Goal: Transaction & Acquisition: Subscribe to service/newsletter

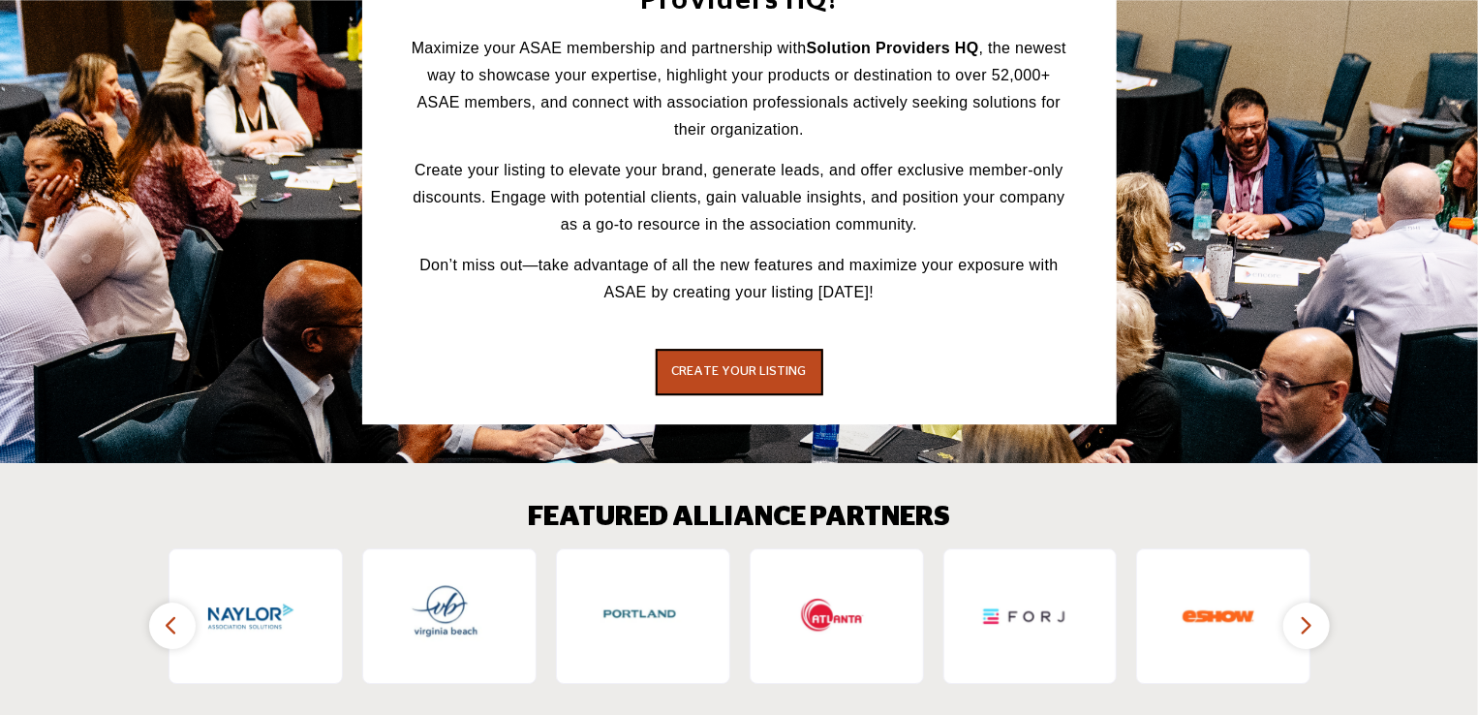
scroll to position [2723, 0]
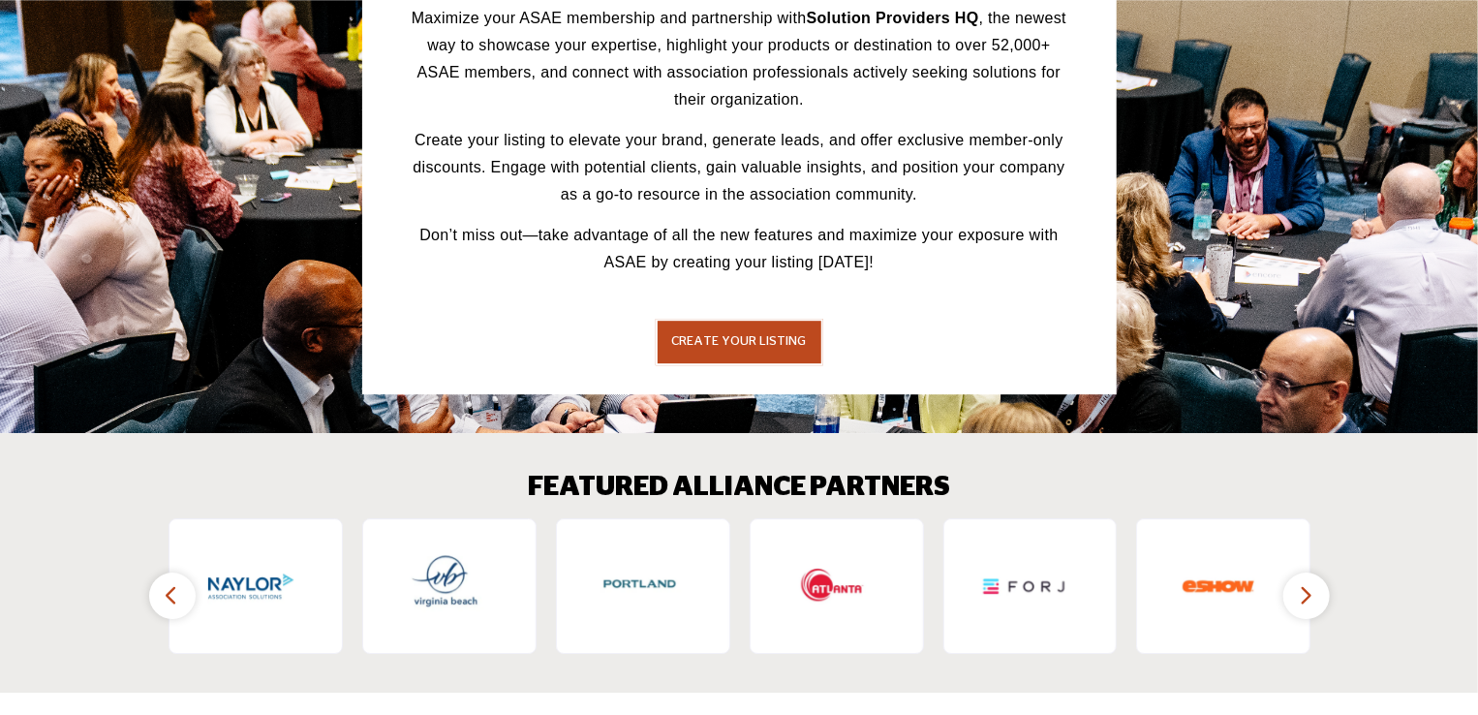
click at [744, 319] on button "CREATE YOUR LISTING" at bounding box center [740, 342] width 168 height 46
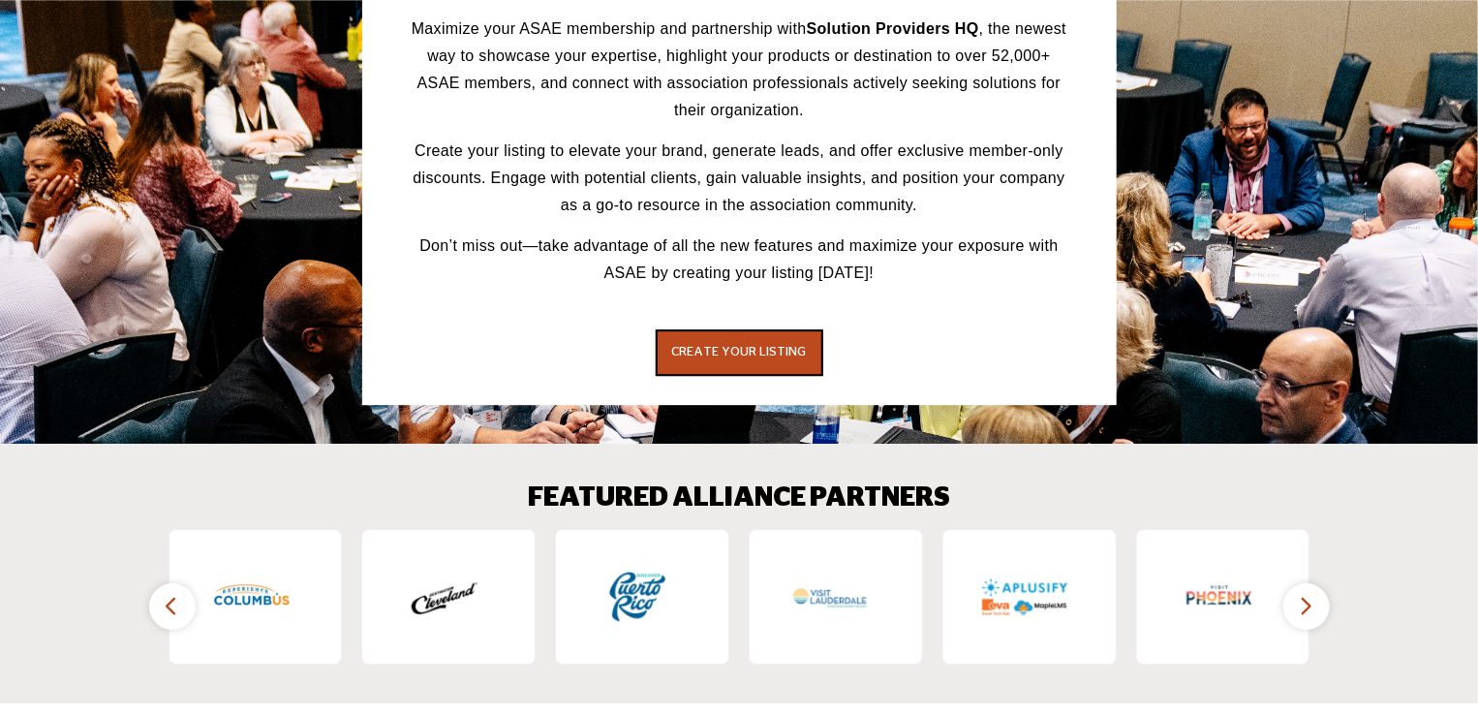
scroll to position [2723, 0]
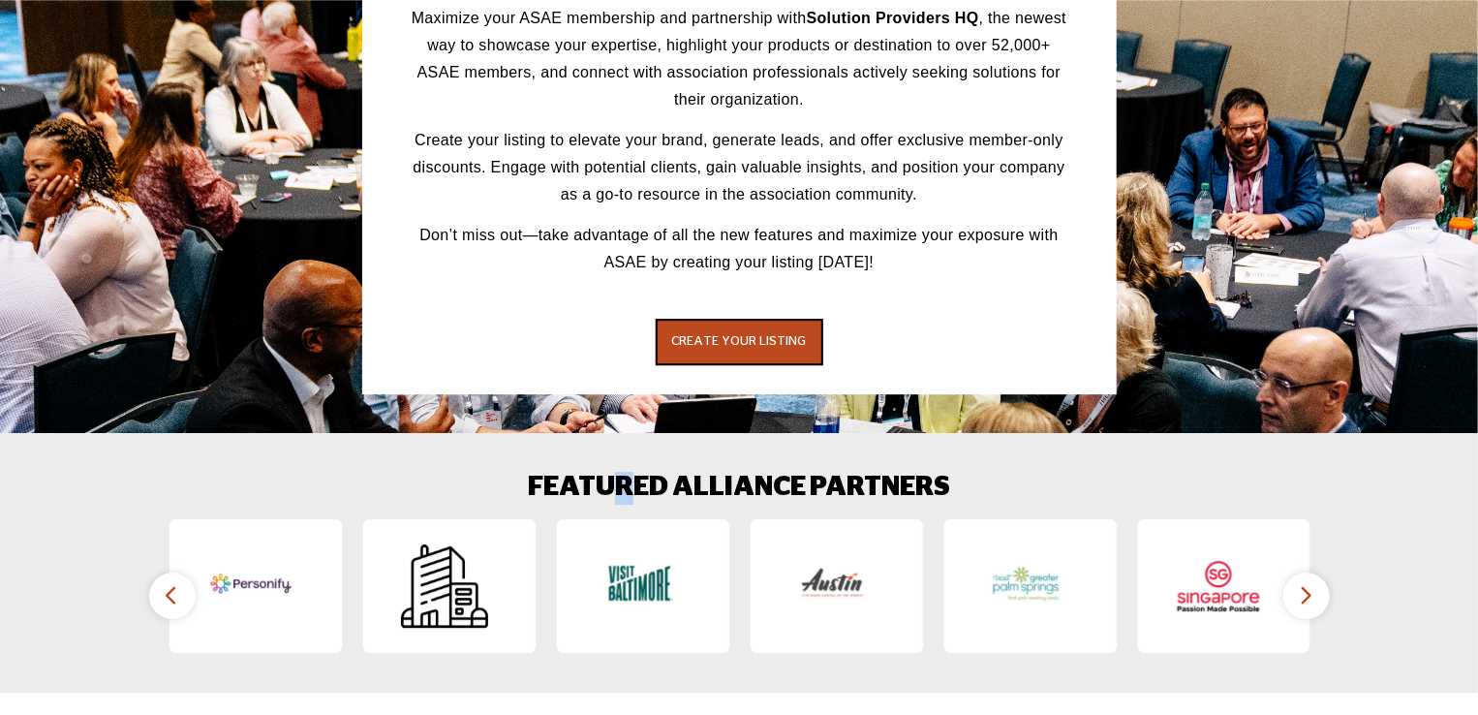
drag, startPoint x: 719, startPoint y: 304, endPoint x: 624, endPoint y: 413, distance: 144.2
click at [624, 433] on section "FEATURED ALLIANCE PARTNERS ‹ ›" at bounding box center [739, 563] width 1478 height 260
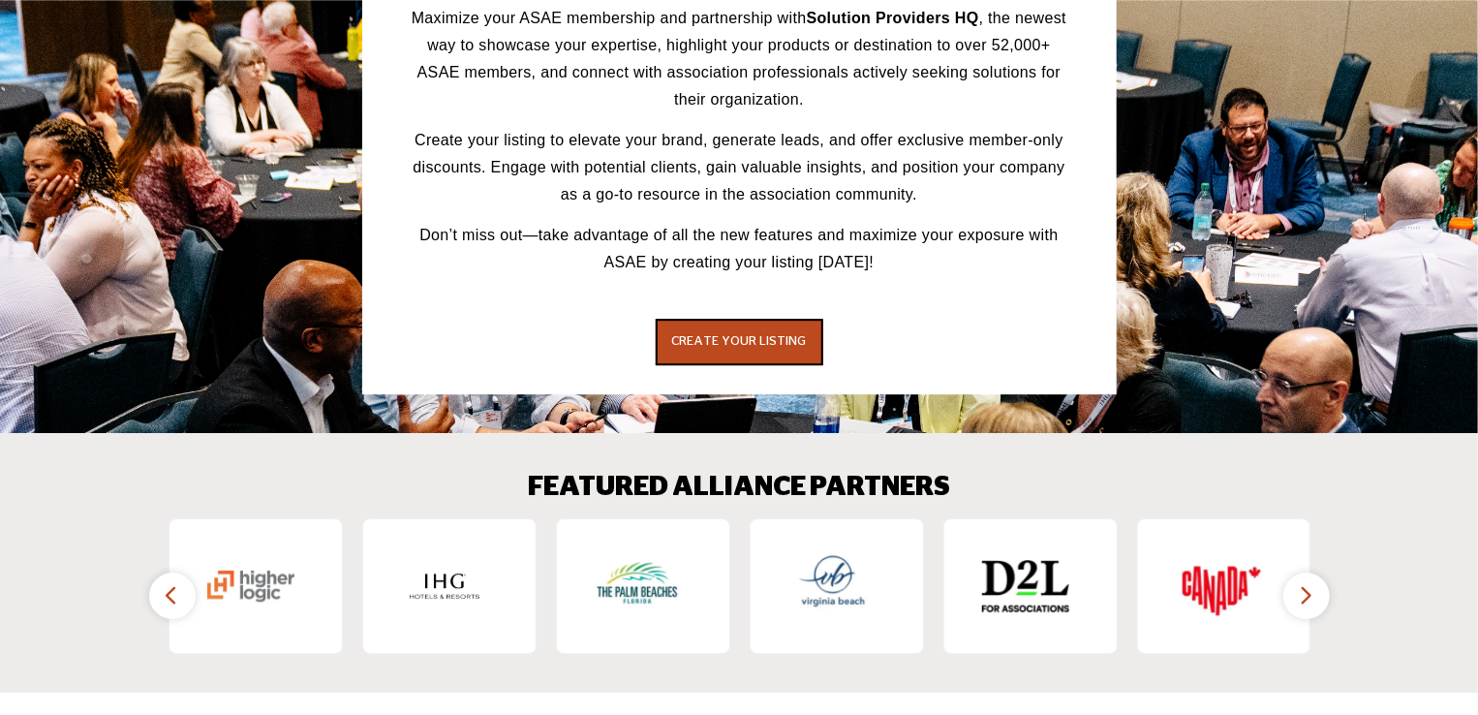
drag, startPoint x: 717, startPoint y: 301, endPoint x: 614, endPoint y: 381, distance: 129.8
click at [614, 381] on section "Introducing ASAE’s New Solution Providers HQ! Maximize your ASAE membership and…" at bounding box center [739, 137] width 1478 height 591
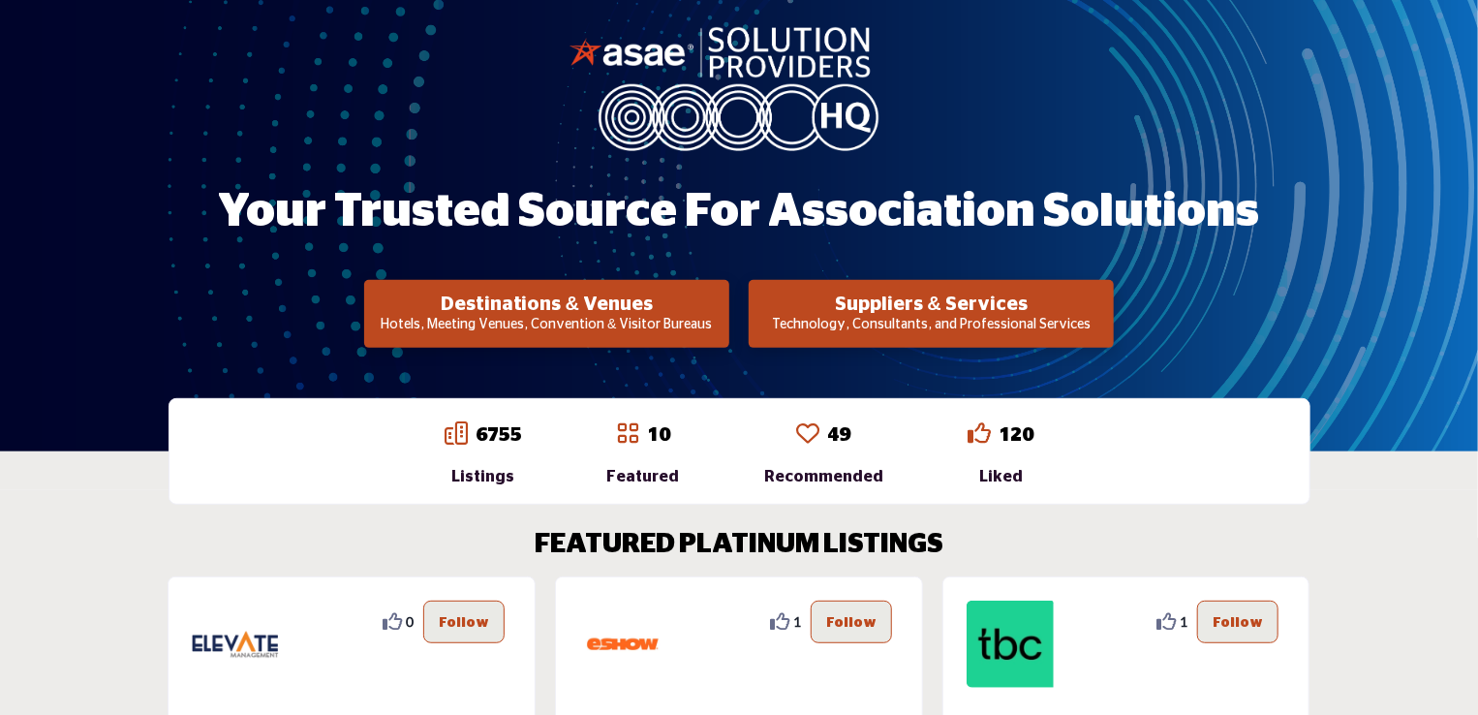
scroll to position [201, 0]
click at [724, 293] on h2 "Suppliers & Services" at bounding box center [547, 304] width 354 height 23
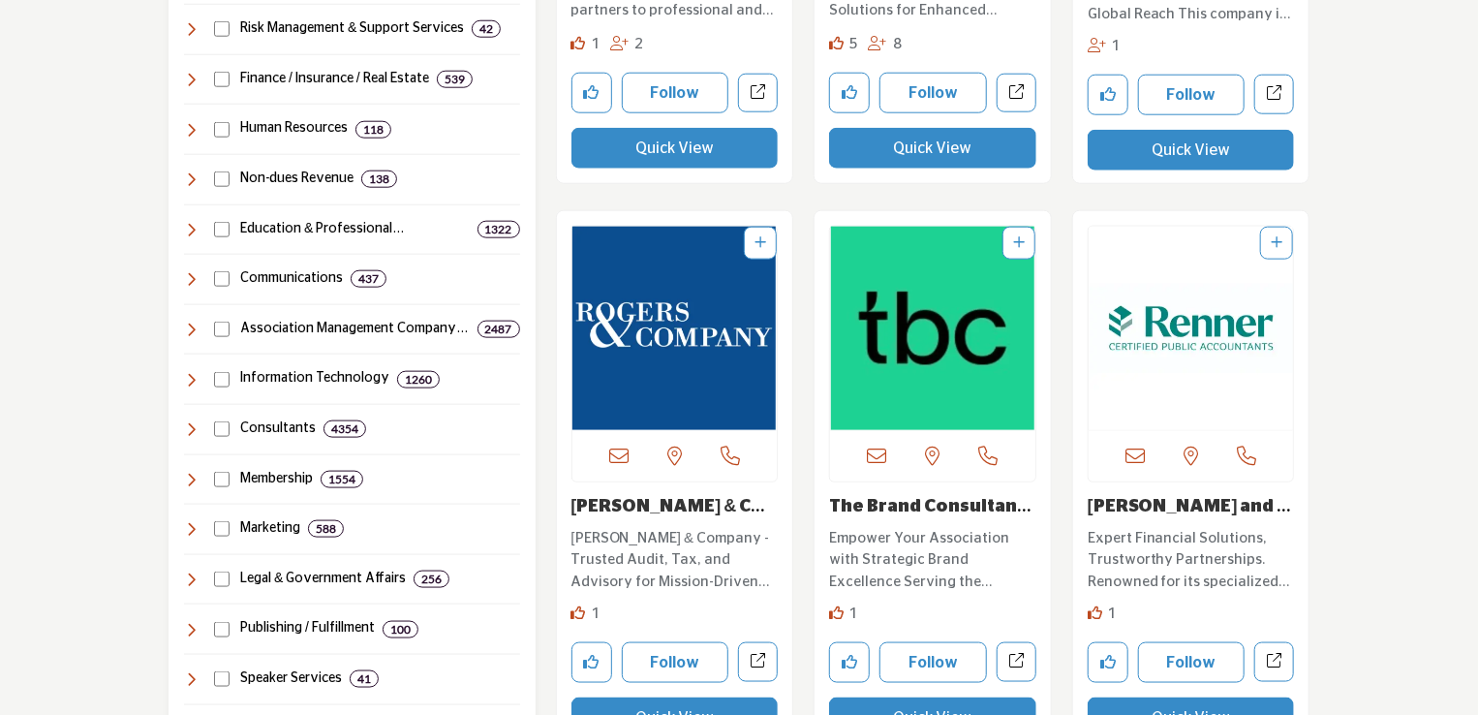
scroll to position [1021, 0]
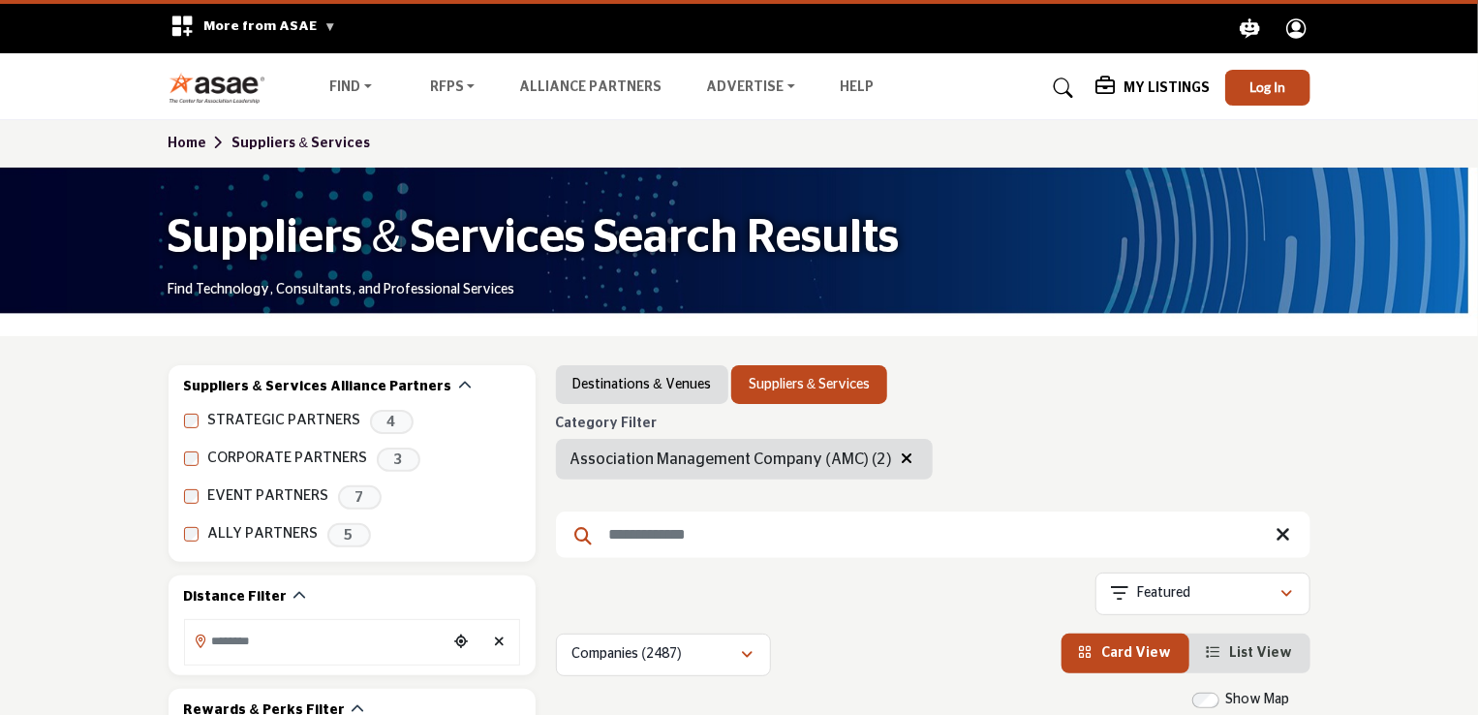
click at [649, 541] on input "Search Keyword" at bounding box center [933, 534] width 755 height 46
type input "***"
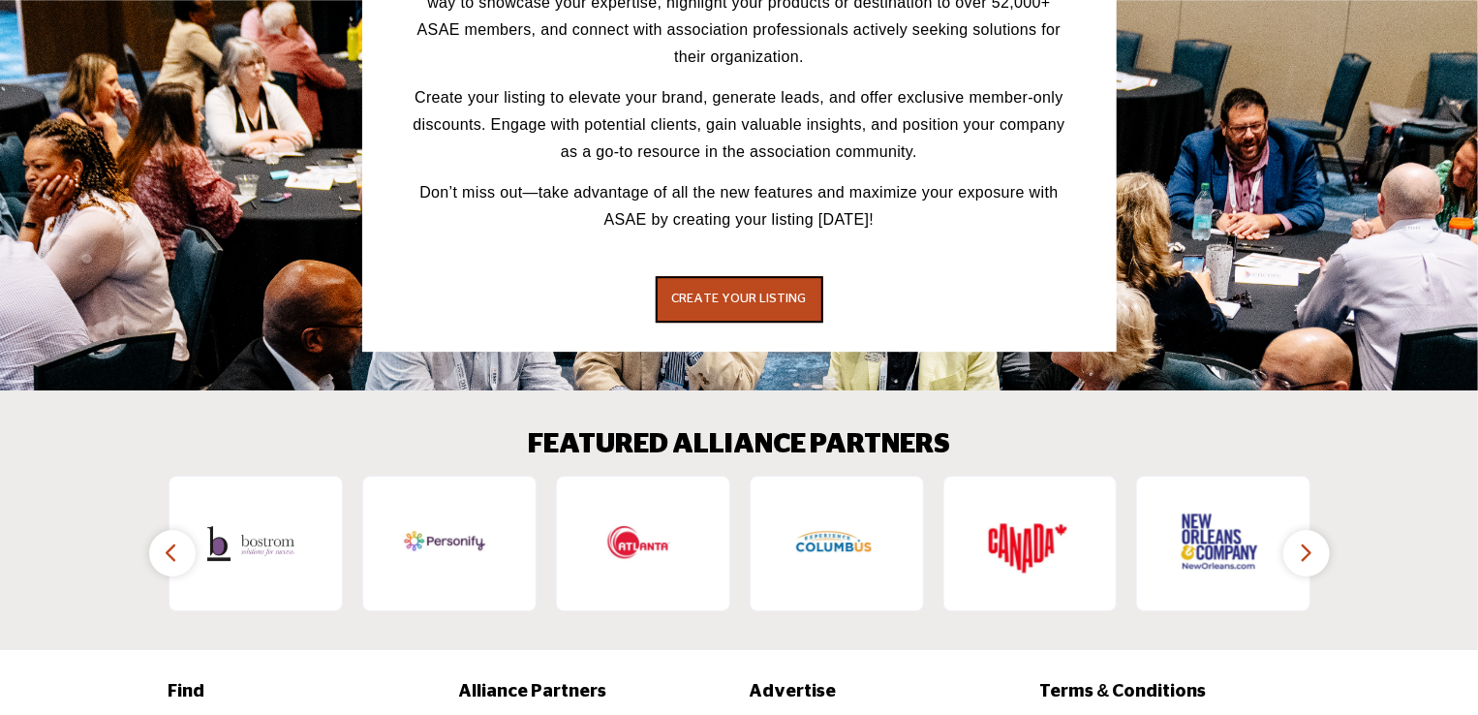
scroll to position [2776, 0]
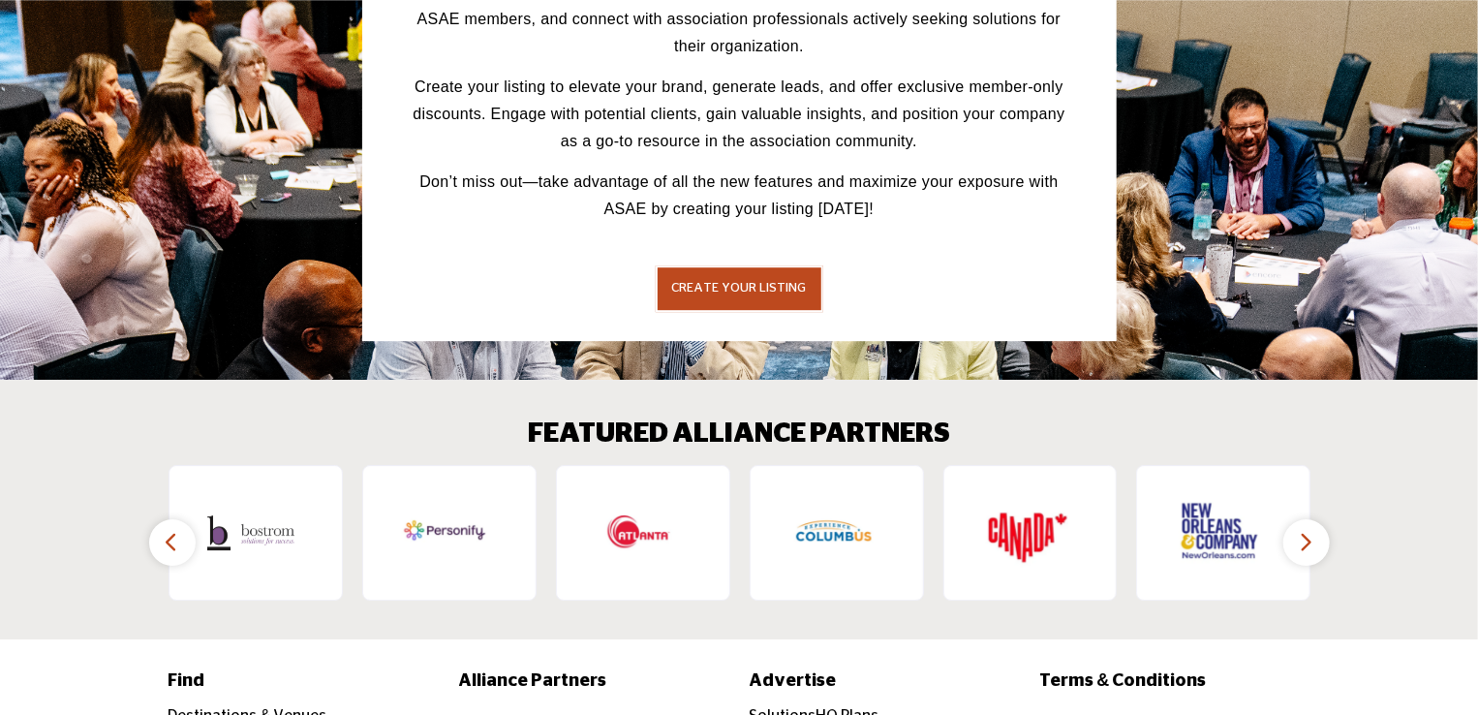
click at [726, 282] on span "CREATE YOUR LISTING" at bounding box center [739, 288] width 135 height 13
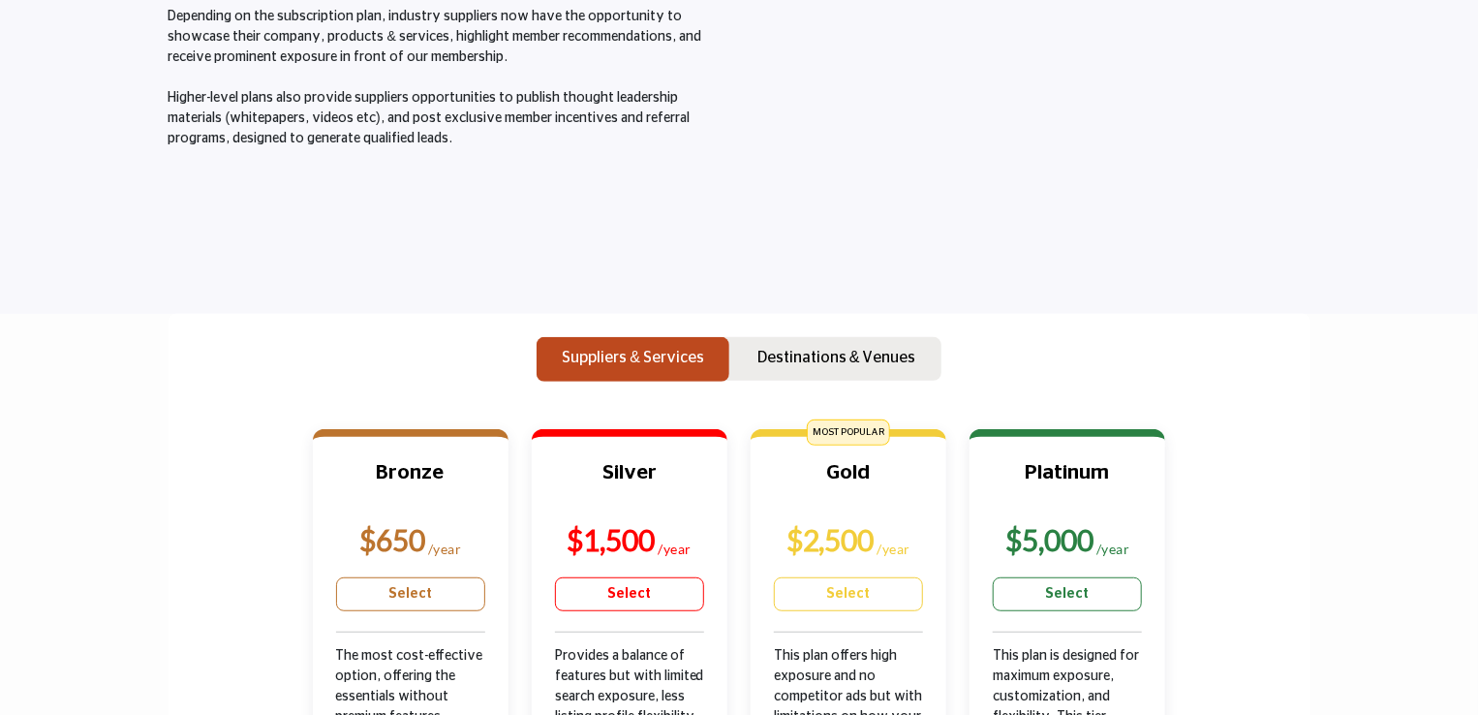
scroll to position [324, 0]
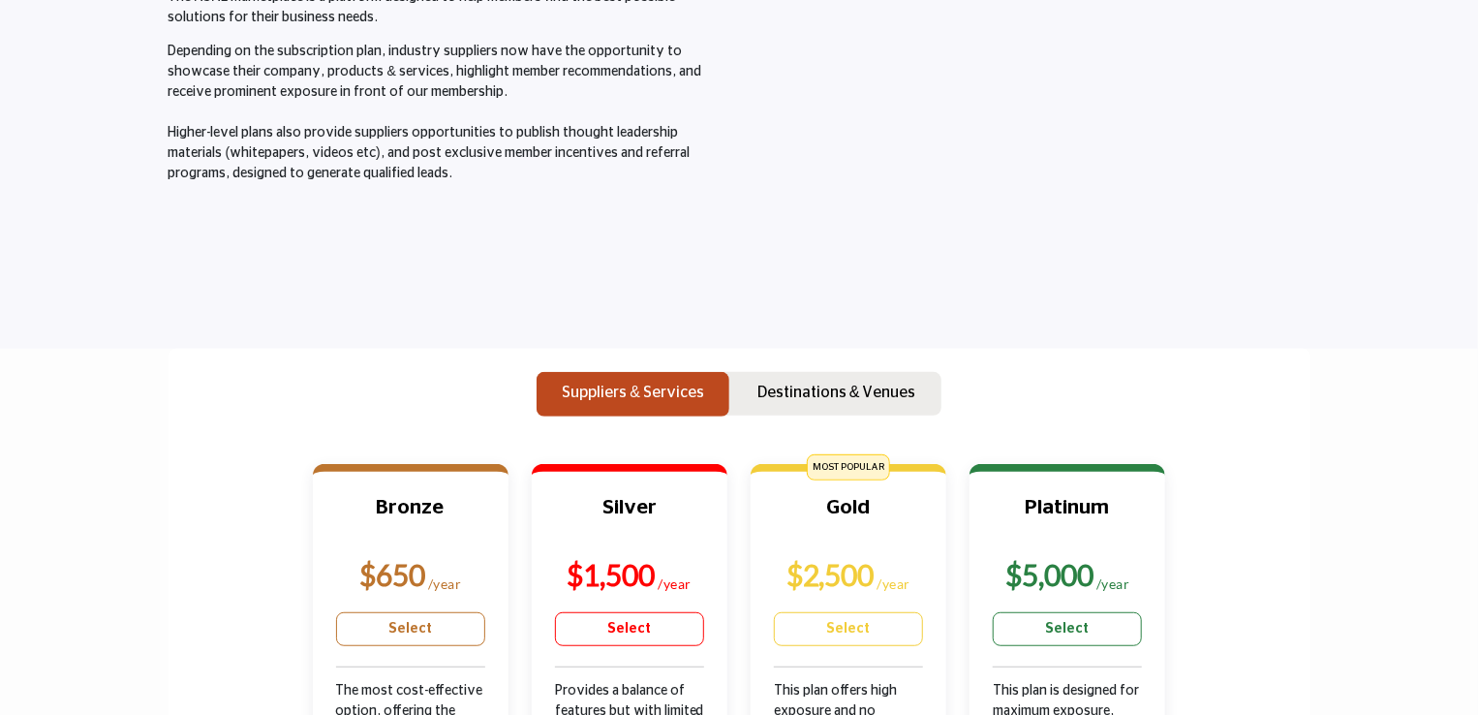
scroll to position [0, 0]
